Goal: Task Accomplishment & Management: Complete application form

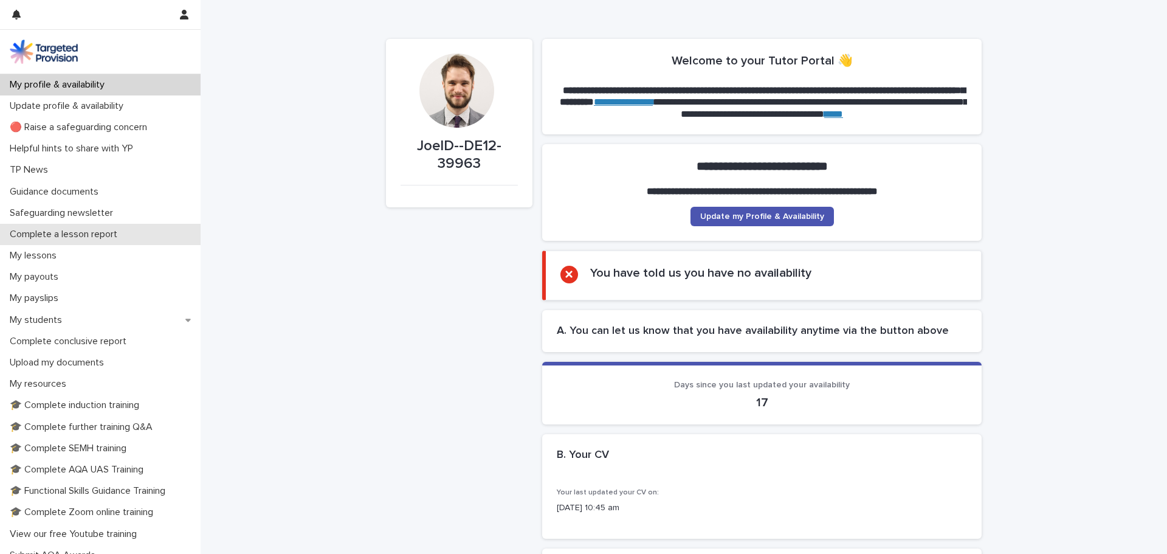
click at [75, 228] on div "Complete a lesson report" at bounding box center [100, 234] width 201 height 21
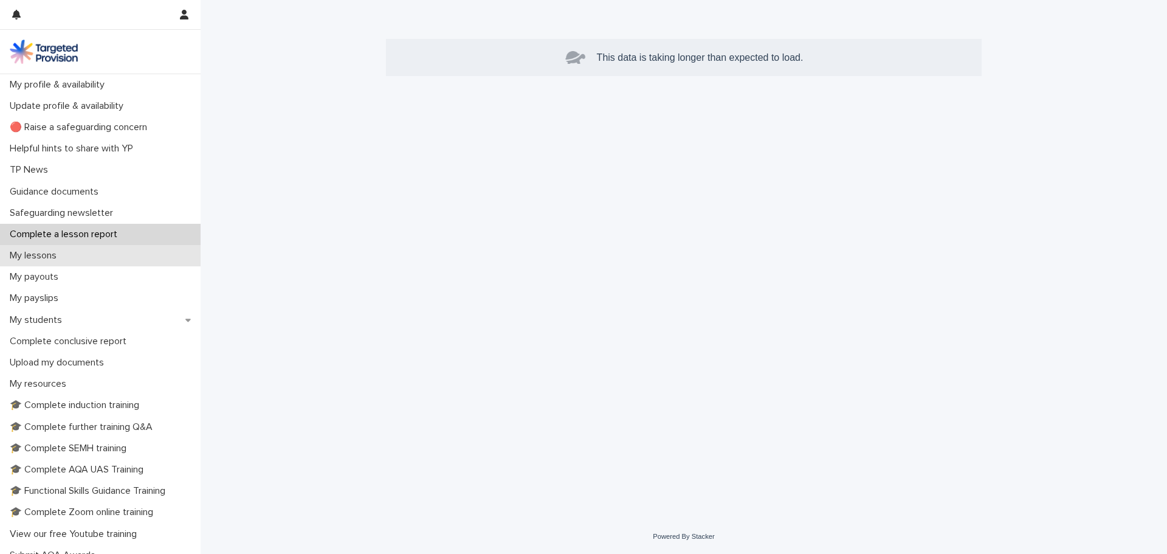
click at [111, 250] on div "My lessons" at bounding box center [100, 255] width 201 height 21
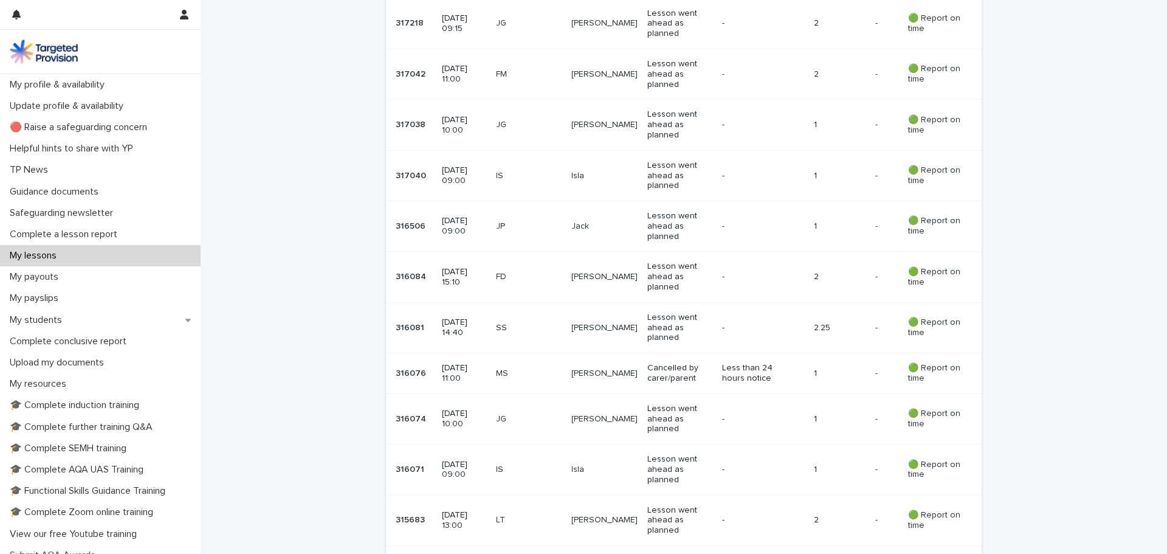
scroll to position [1337, 0]
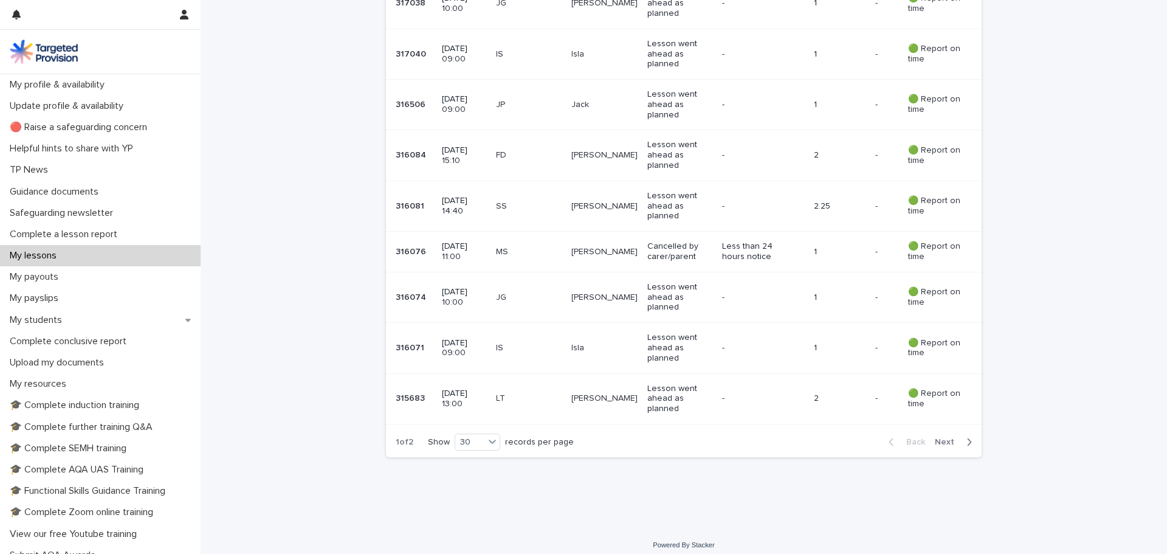
click at [666, 394] on p "Lesson went ahead as planned" at bounding box center [679, 398] width 65 height 30
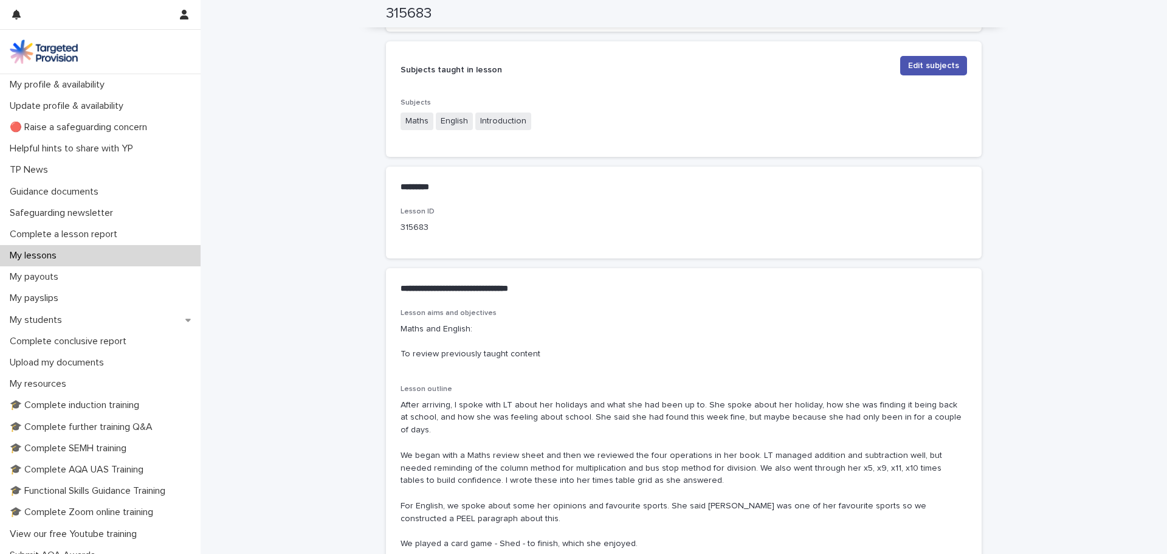
scroll to position [577, 0]
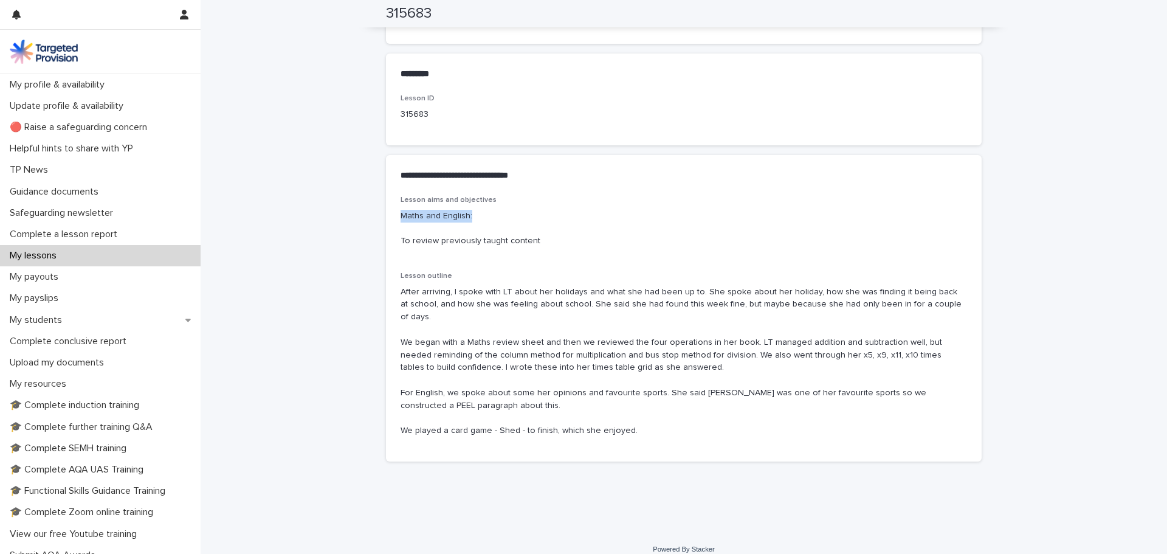
drag, startPoint x: 385, startPoint y: 216, endPoint x: 470, endPoint y: 209, distance: 85.9
click at [470, 209] on div "Lesson aims and objectives Maths and English: To review previously taught conte…" at bounding box center [684, 329] width 596 height 266
copy p "Maths and English:"
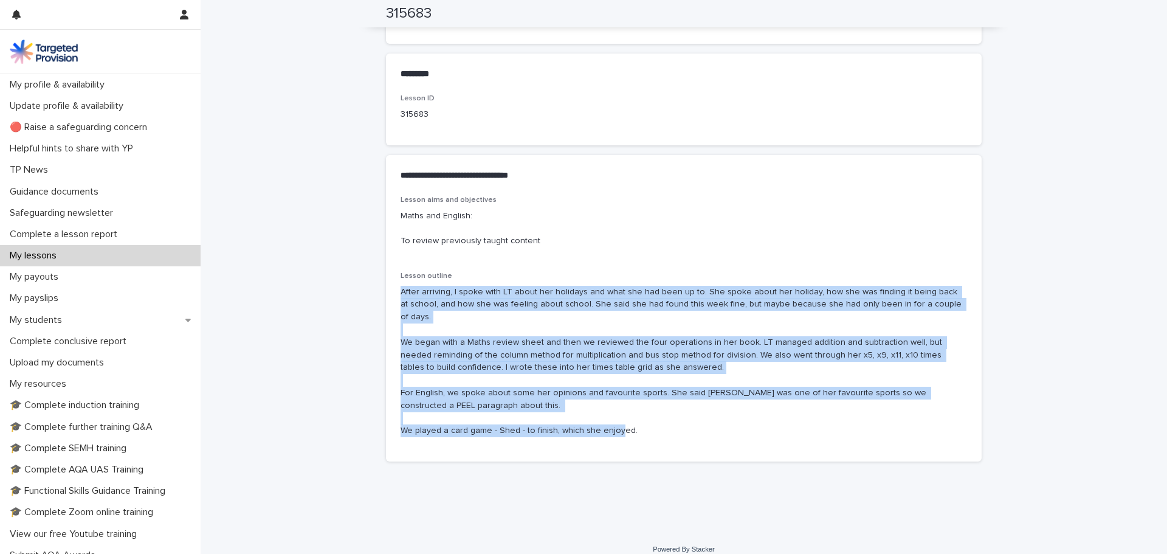
drag, startPoint x: 645, startPoint y: 422, endPoint x: 377, endPoint y: 288, distance: 299.5
copy p "After arriving, I spoke with LT about her holidays and what she had been up to.…"
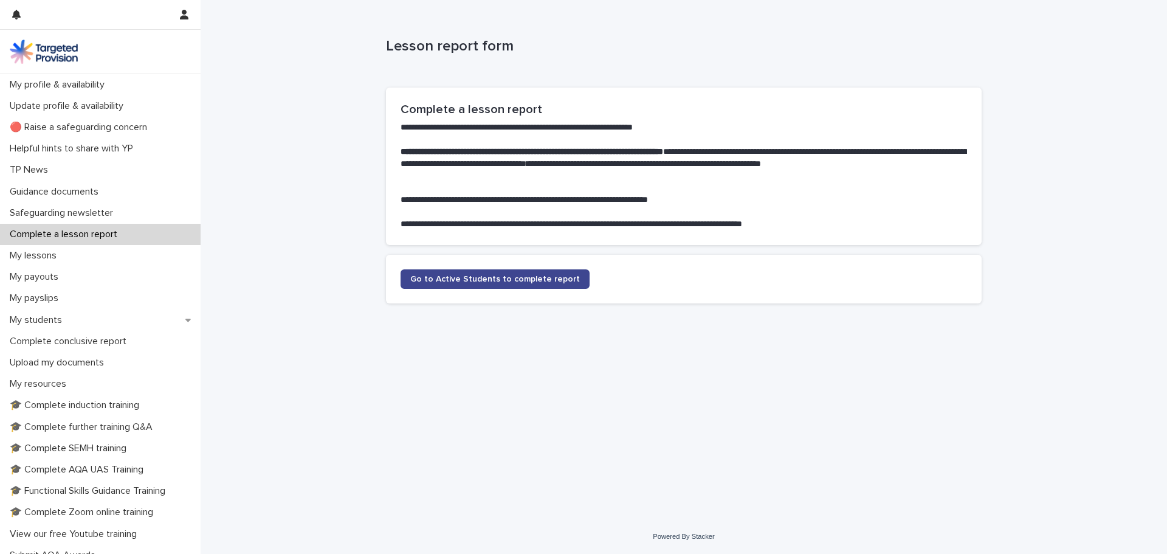
click at [521, 270] on link "Go to Active Students to complete report" at bounding box center [494, 278] width 189 height 19
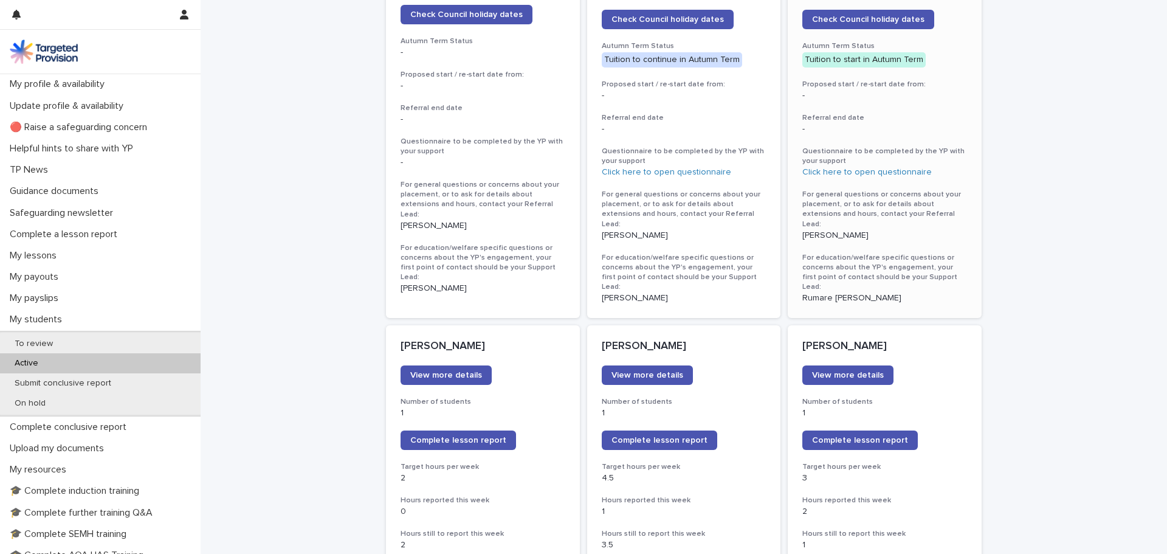
scroll to position [1823, 0]
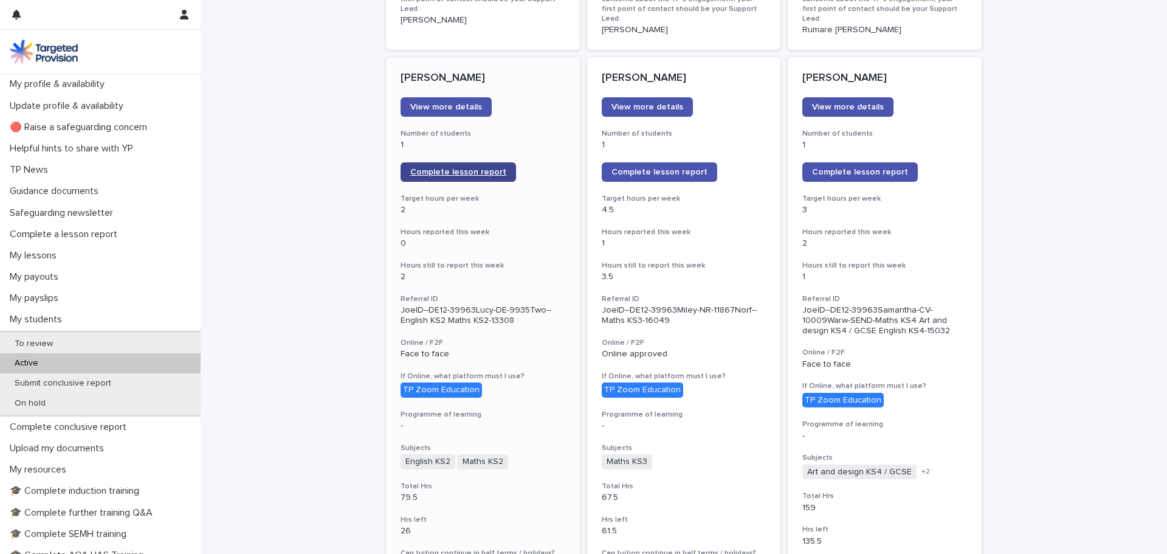
click at [447, 168] on span "Complete lesson report" at bounding box center [458, 172] width 96 height 9
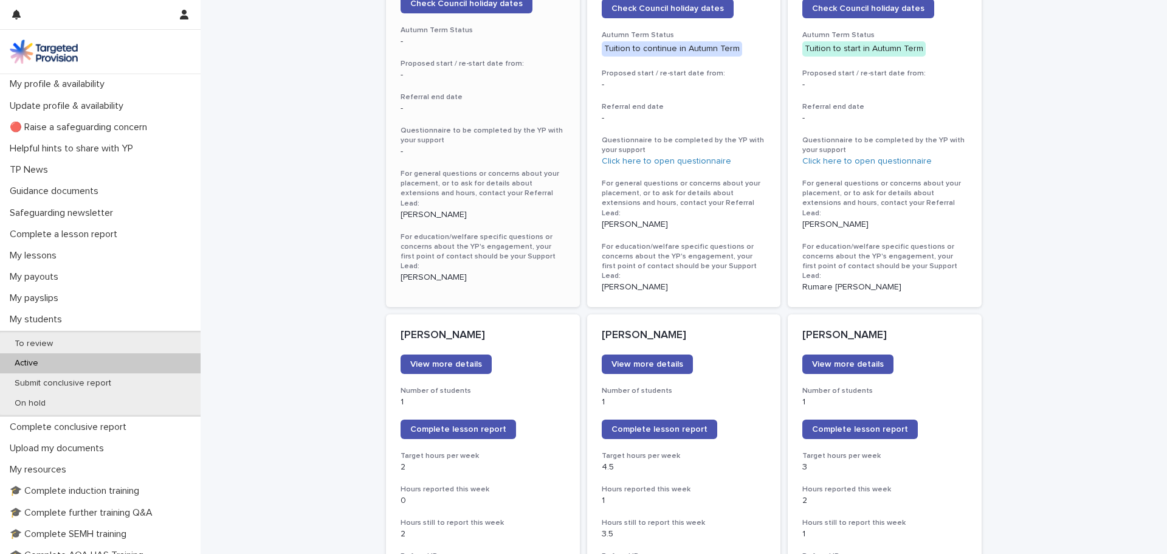
scroll to position [1641, 0]
